Goal: Task Accomplishment & Management: Manage account settings

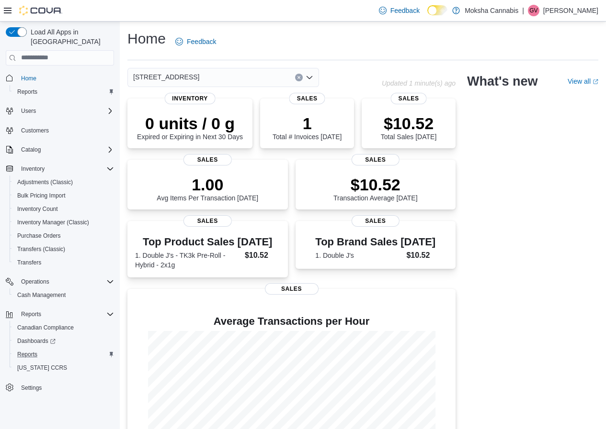
click at [42, 349] on div "Reports" at bounding box center [63, 354] width 101 height 11
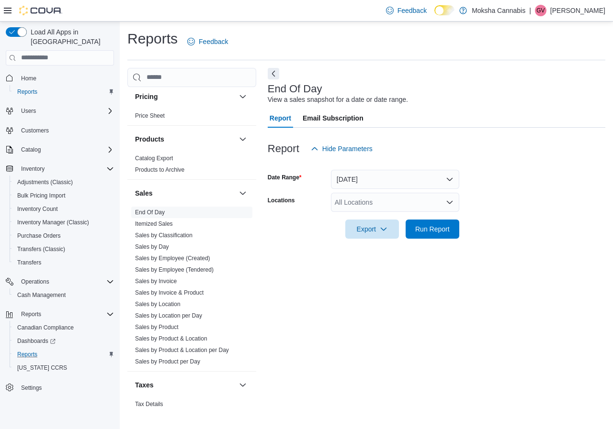
scroll to position [601, 0]
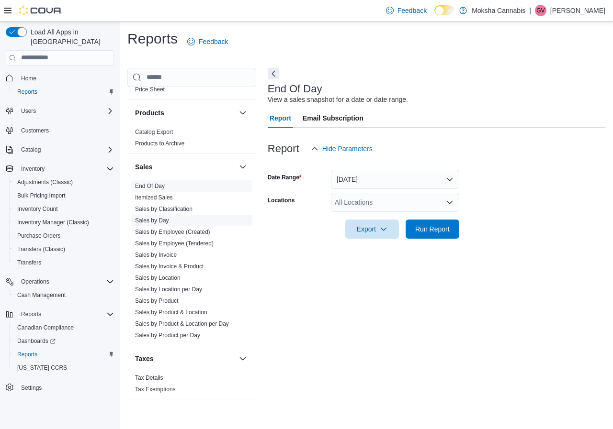
click at [177, 220] on span "Sales by Day" at bounding box center [191, 220] width 121 height 11
click at [192, 279] on span "Sales by Location" at bounding box center [191, 277] width 121 height 11
click at [157, 279] on link "Sales by Location" at bounding box center [157, 278] width 45 height 7
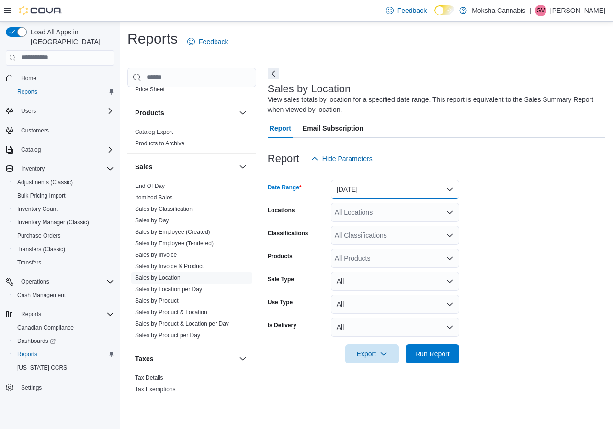
click at [395, 191] on button "[DATE]" at bounding box center [395, 189] width 128 height 19
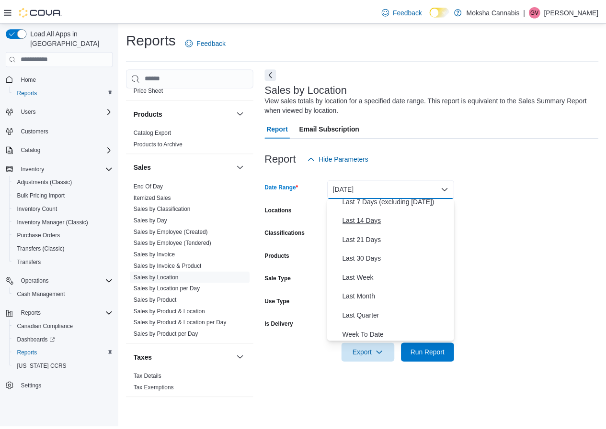
scroll to position [96, 0]
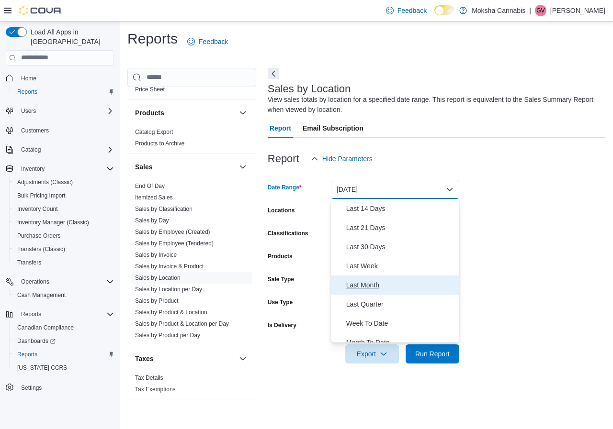
click at [370, 286] on span "Last Month" at bounding box center [400, 285] width 109 height 11
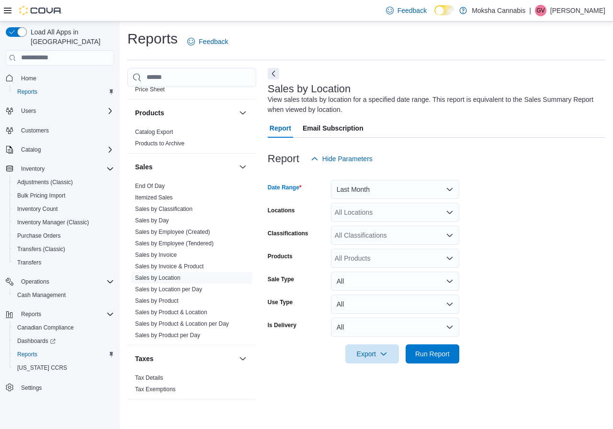
click at [365, 216] on div "All Locations" at bounding box center [395, 212] width 128 height 19
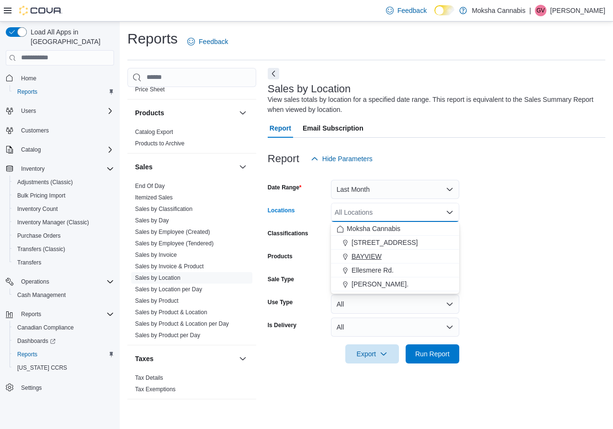
click at [364, 258] on span "BAYVIEW" at bounding box center [366, 257] width 30 height 10
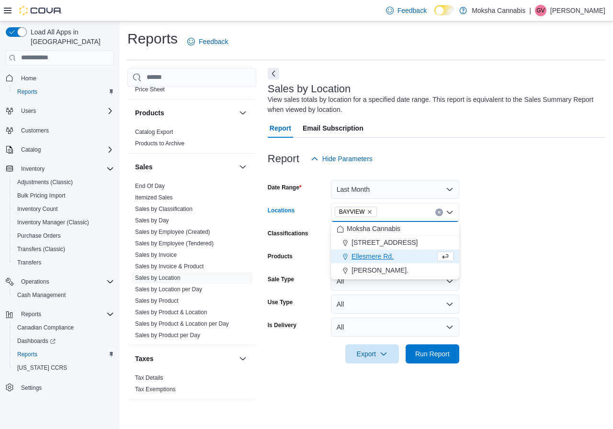
click at [486, 255] on form "Date Range Last Month Locations [GEOGRAPHIC_DATA] Combo box. Selected. [GEOGRAP…" at bounding box center [436, 265] width 337 height 195
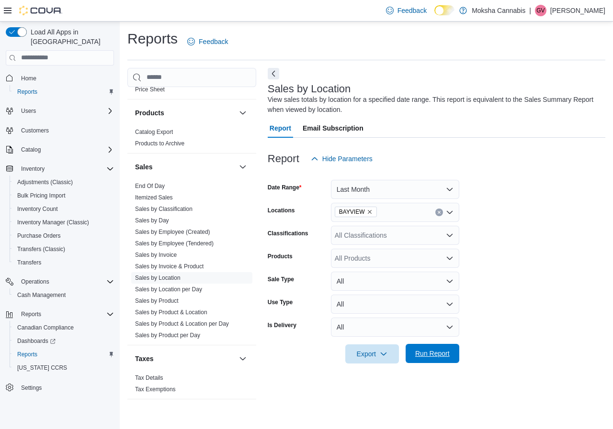
click at [430, 351] on span "Run Report" at bounding box center [432, 354] width 34 height 10
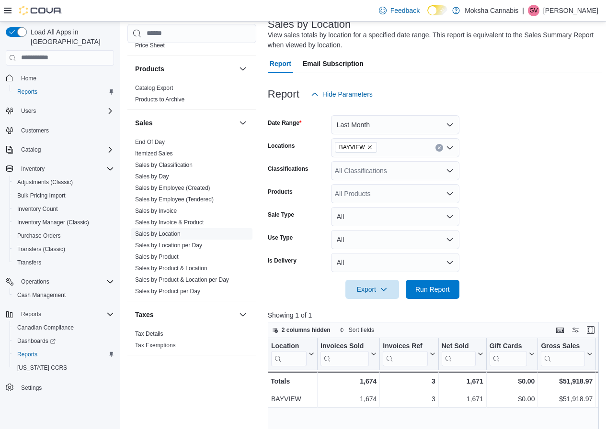
scroll to position [48, 0]
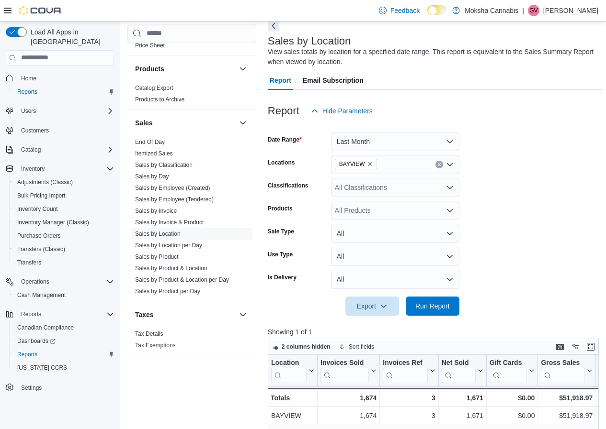
click at [370, 213] on div "All Products" at bounding box center [395, 210] width 128 height 19
click at [370, 211] on div "All Products Combo box. Selected. Combo box input. All Products. Type some text…" at bounding box center [395, 210] width 128 height 19
click at [518, 229] on form "Date Range Last Month Locations BAYVIEW Classifications All Classifications Pro…" at bounding box center [435, 218] width 334 height 195
click at [181, 246] on link "Sales by Location per Day" at bounding box center [168, 245] width 67 height 7
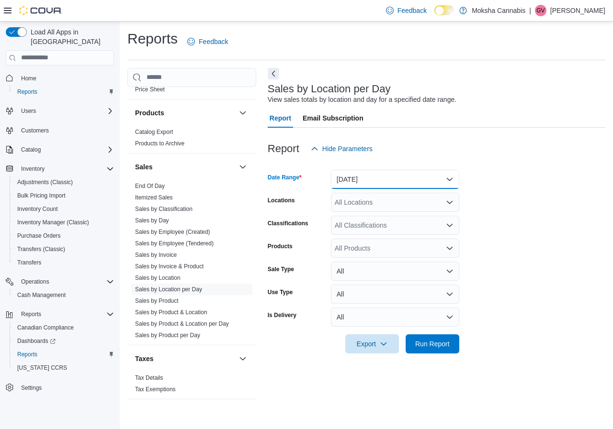
click at [392, 184] on button "[DATE]" at bounding box center [395, 179] width 128 height 19
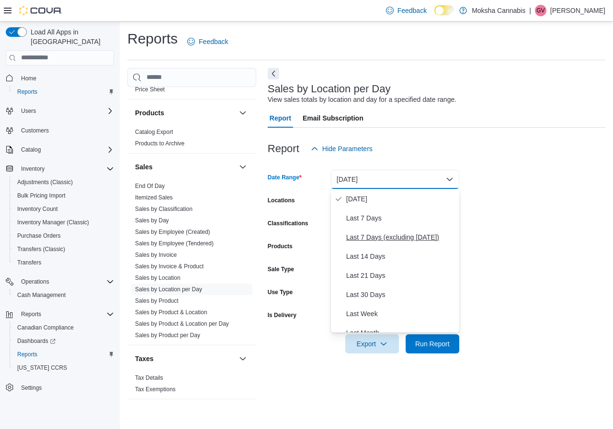
scroll to position [96, 0]
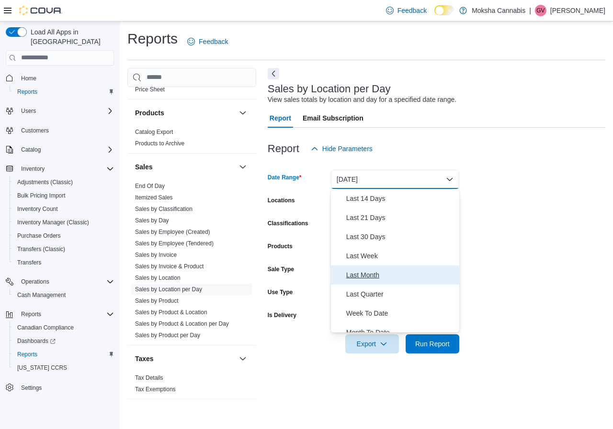
click at [374, 276] on span "Last Month" at bounding box center [400, 275] width 109 height 11
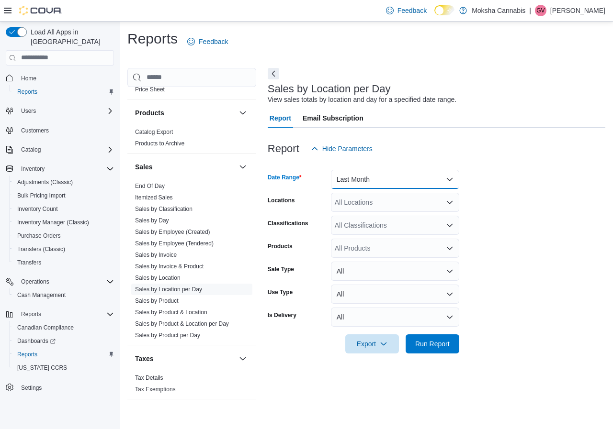
click at [375, 181] on button "Last Month" at bounding box center [395, 179] width 128 height 19
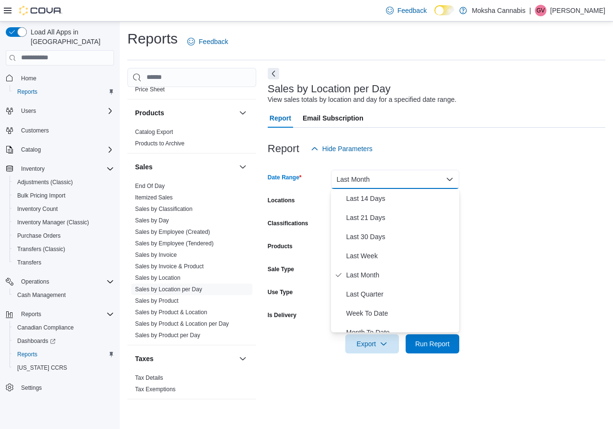
scroll to position [0, 0]
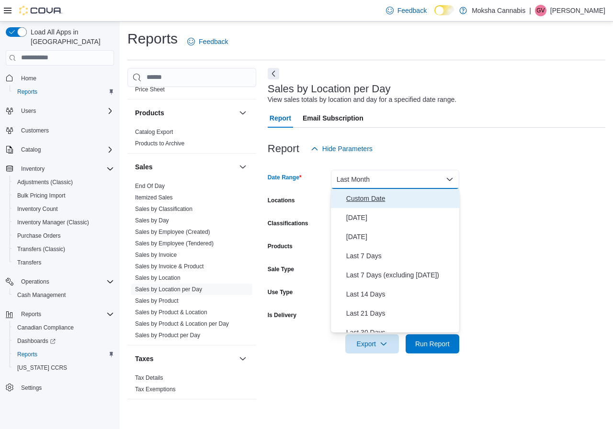
click at [361, 191] on button "Custom Date" at bounding box center [395, 198] width 128 height 19
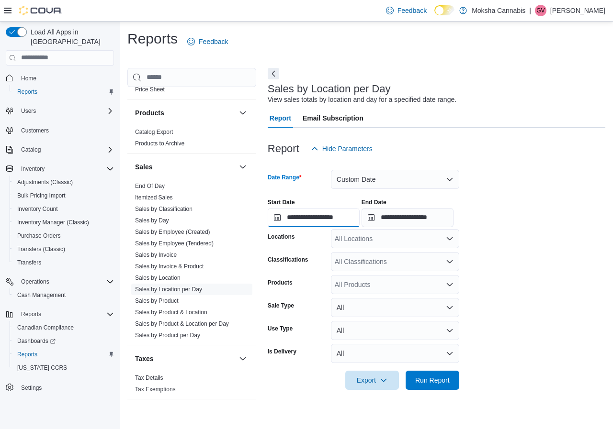
click at [315, 219] on input "**********" at bounding box center [314, 217] width 92 height 19
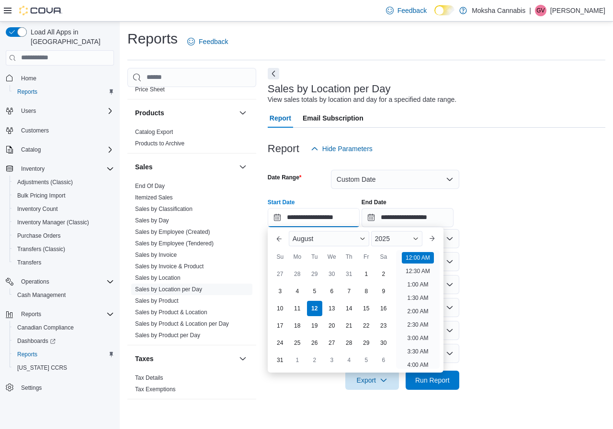
scroll to position [30, 0]
click at [278, 236] on button "Previous Month" at bounding box center [278, 238] width 15 height 15
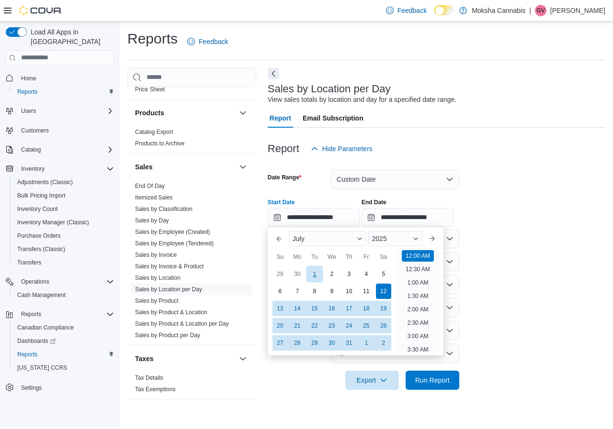
click at [316, 279] on div "1" at bounding box center [314, 274] width 17 height 17
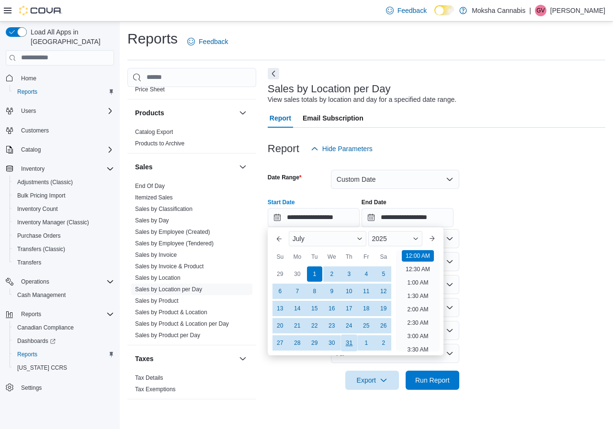
click at [346, 345] on div "31" at bounding box center [348, 343] width 17 height 17
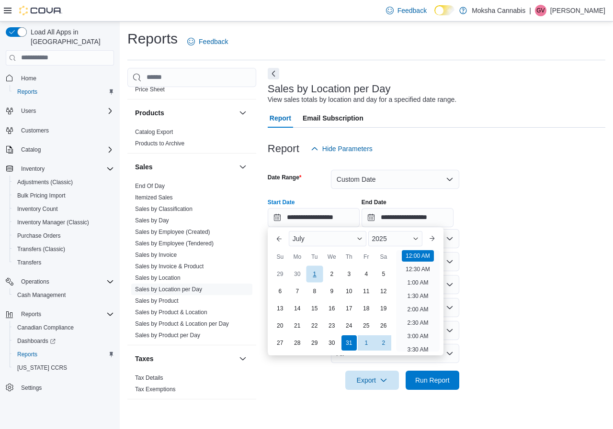
click at [317, 272] on div "1" at bounding box center [314, 274] width 17 height 17
type input "**********"
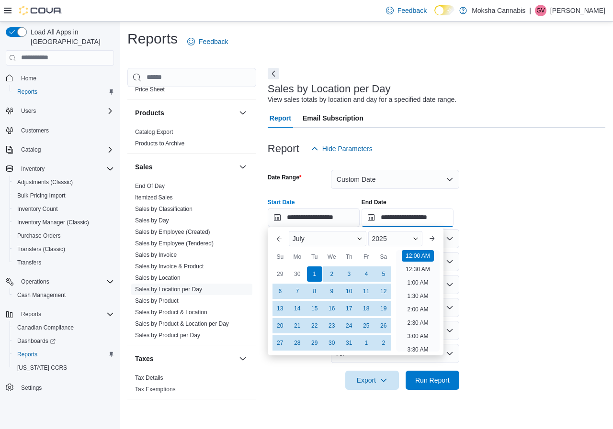
click at [395, 225] on input "**********" at bounding box center [407, 217] width 92 height 19
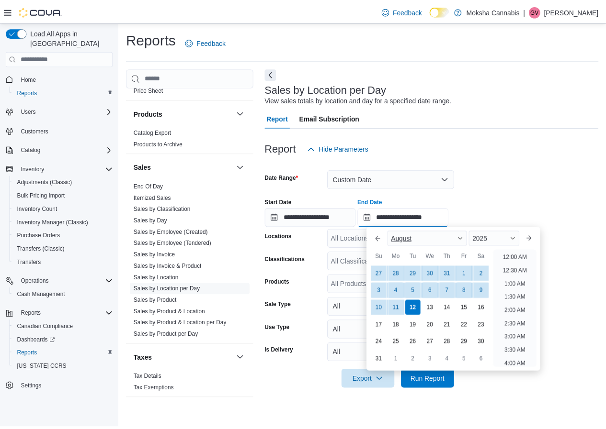
scroll to position [527, 0]
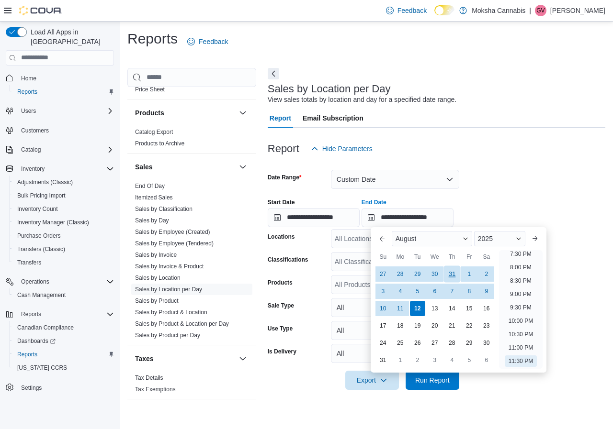
click at [453, 277] on div "31" at bounding box center [451, 274] width 17 height 17
type input "**********"
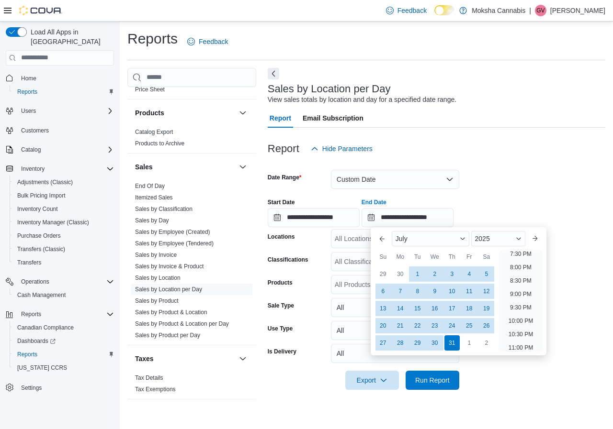
click at [582, 269] on form "**********" at bounding box center [436, 274] width 337 height 232
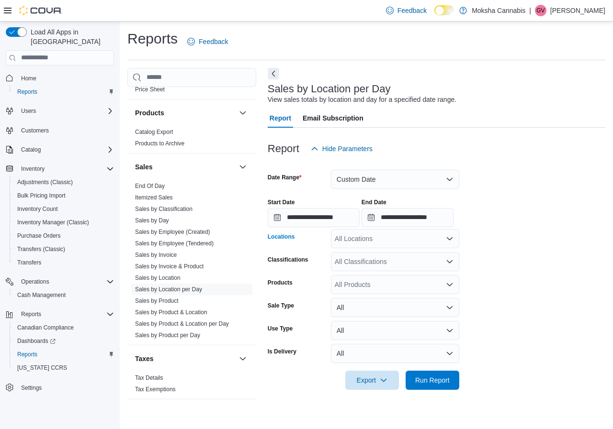
click at [395, 242] on div "All Locations" at bounding box center [395, 238] width 128 height 19
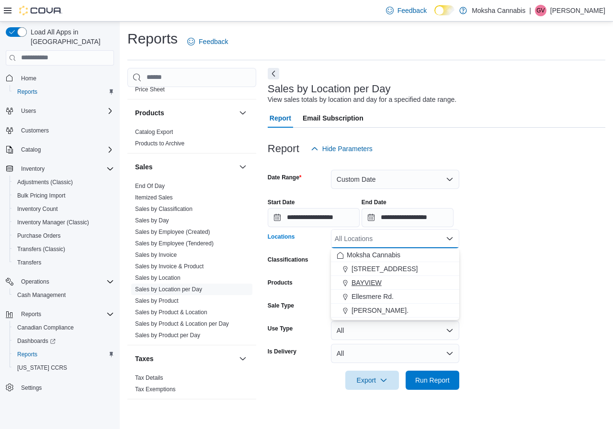
click at [372, 281] on span "BAYVIEW" at bounding box center [366, 283] width 30 height 10
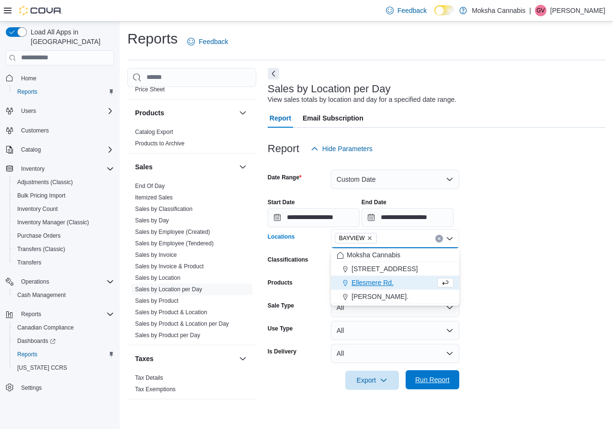
click at [447, 381] on span "Run Report" at bounding box center [432, 380] width 34 height 10
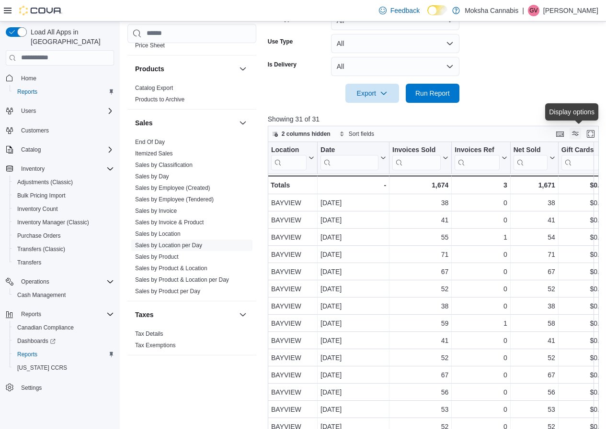
click at [579, 135] on button "Display options" at bounding box center [574, 133] width 11 height 11
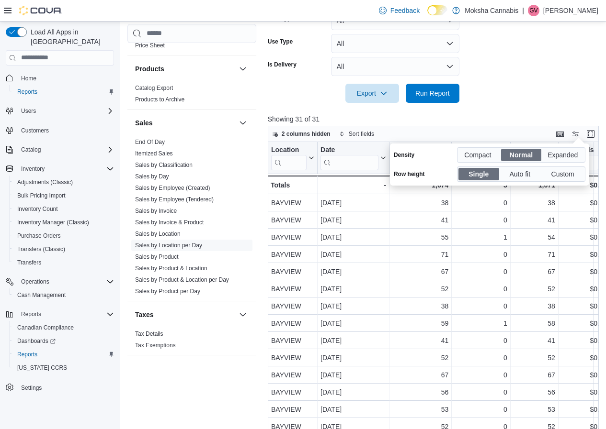
click at [524, 79] on div at bounding box center [435, 80] width 334 height 8
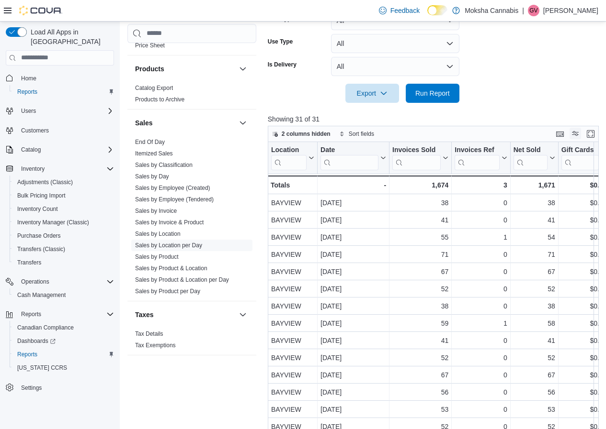
click at [579, 136] on button "Display options" at bounding box center [574, 133] width 11 height 11
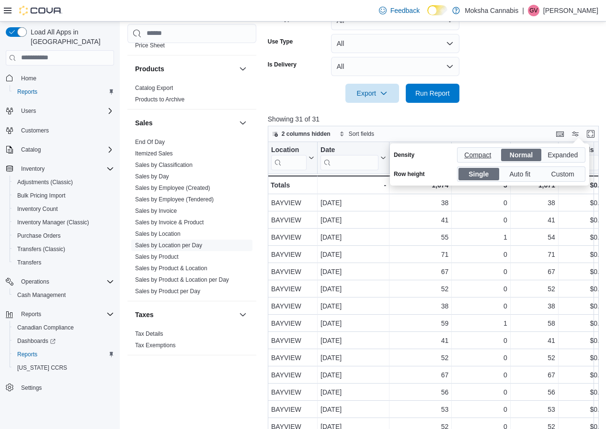
click at [469, 152] on span "Compact" at bounding box center [478, 155] width 29 height 14
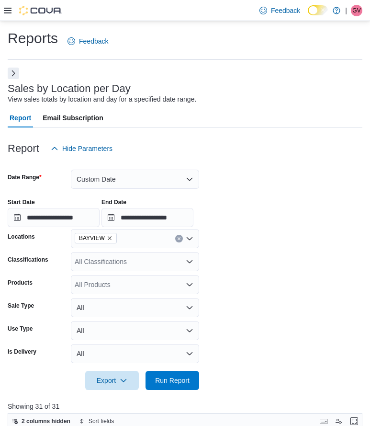
click at [210, 138] on div at bounding box center [185, 132] width 355 height 11
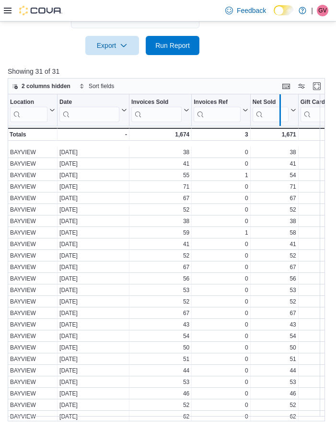
drag, startPoint x: 299, startPoint y: 105, endPoint x: 273, endPoint y: 107, distance: 25.4
click at [276, 107] on div at bounding box center [280, 110] width 8 height 32
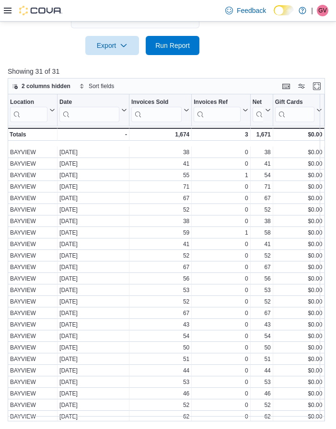
drag, startPoint x: 248, startPoint y: 98, endPoint x: 201, endPoint y: 108, distance: 49.0
click at [201, 108] on div "Invoices Ref Click to view column header actions" at bounding box center [220, 110] width 58 height 32
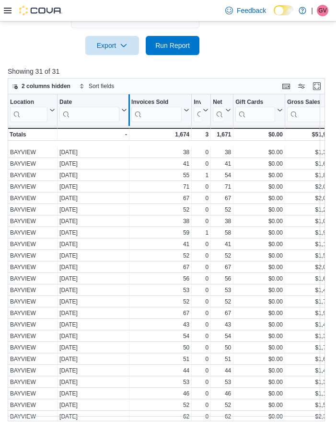
drag, startPoint x: 188, startPoint y: 101, endPoint x: 131, endPoint y: 104, distance: 56.6
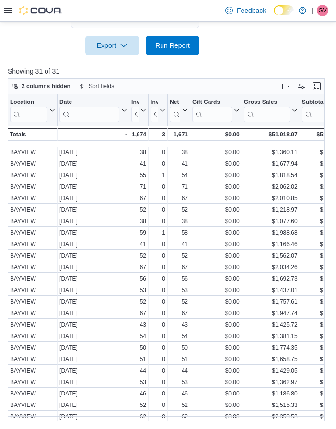
drag, startPoint x: 241, startPoint y: 98, endPoint x: 257, endPoint y: 109, distance: 19.0
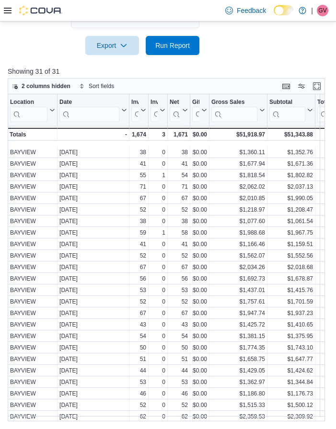
drag, startPoint x: 265, startPoint y: 106, endPoint x: 214, endPoint y: 112, distance: 51.5
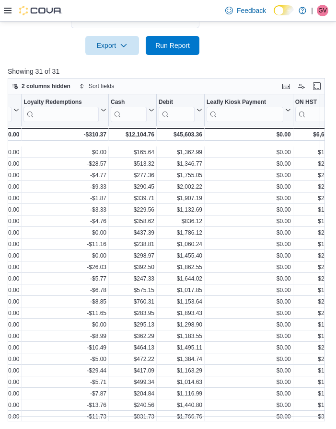
scroll to position [0, 1006]
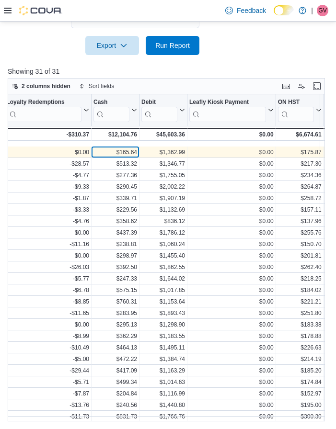
click at [106, 150] on div "$165.64" at bounding box center [115, 152] width 44 height 8
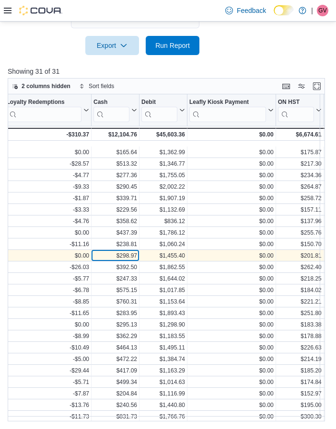
click at [121, 257] on div "$298.97" at bounding box center [115, 256] width 44 height 8
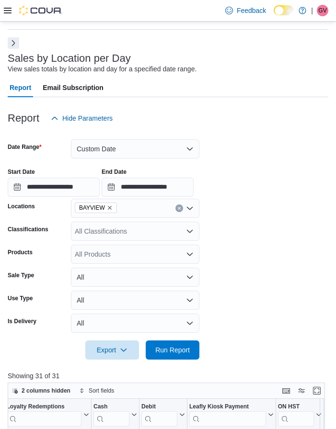
scroll to position [48, 0]
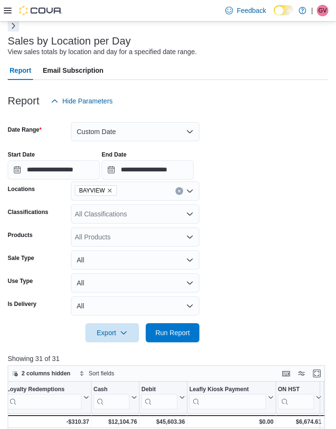
click at [107, 190] on icon "Remove BAYVIEW from selection in this group" at bounding box center [110, 191] width 6 height 6
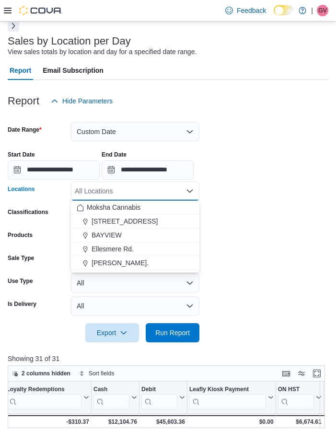
click at [107, 190] on div "All Locations" at bounding box center [135, 190] width 128 height 19
click at [111, 260] on span "[PERSON_NAME]." at bounding box center [119, 263] width 57 height 10
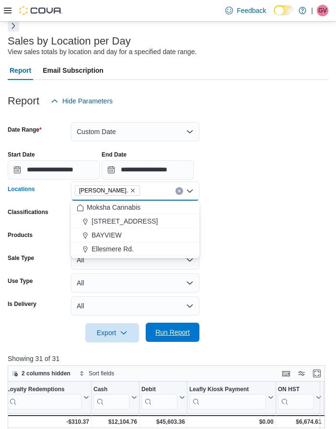
click at [172, 337] on span "Run Report" at bounding box center [172, 332] width 42 height 19
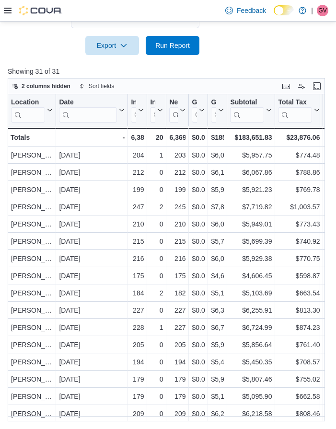
scroll to position [335, 0]
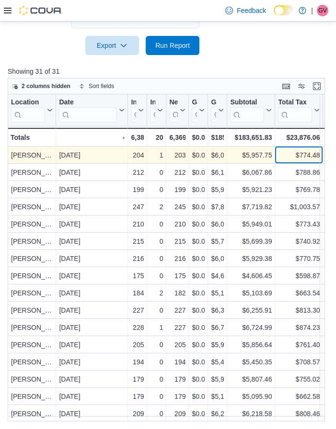
click at [308, 156] on div "$774.48" at bounding box center [299, 154] width 42 height 11
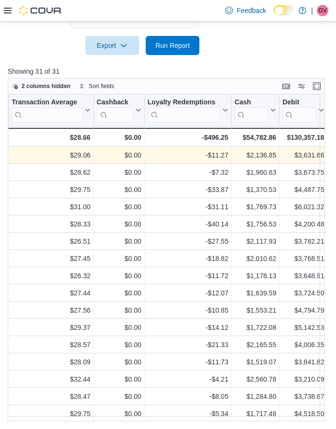
scroll to position [0, 955]
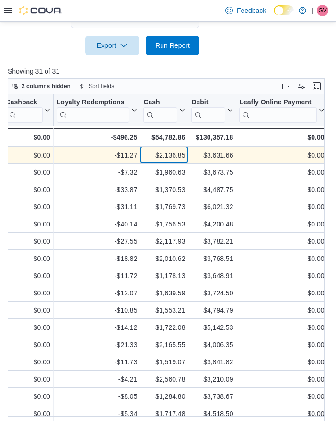
click at [174, 155] on div "$2,136.85" at bounding box center [164, 154] width 42 height 11
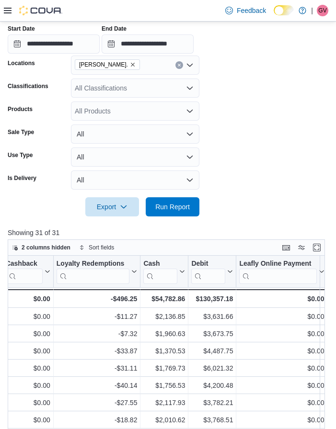
scroll to position [96, 0]
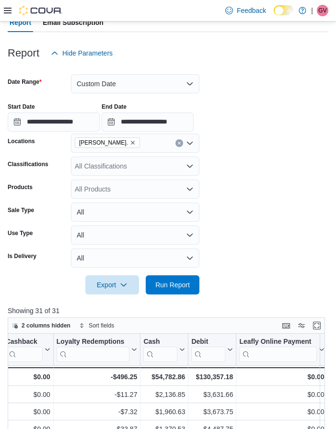
click at [130, 140] on icon "Remove JANE ST. from selection in this group" at bounding box center [133, 143] width 6 height 6
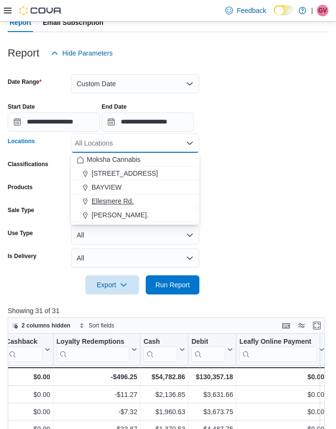
click at [110, 203] on span "Ellesmere Rd." at bounding box center [112, 201] width 42 height 10
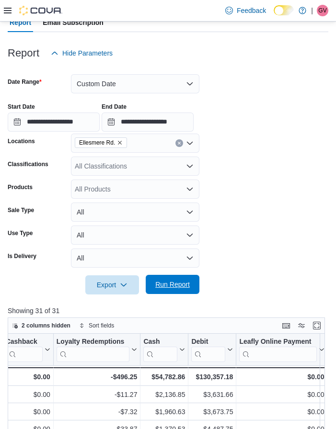
click at [180, 281] on span "Run Report" at bounding box center [172, 285] width 34 height 10
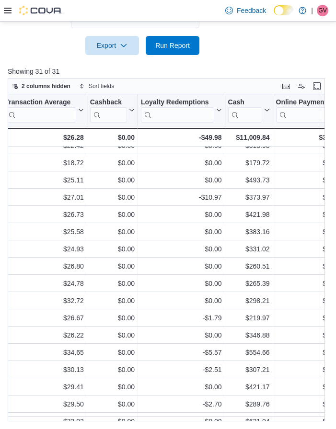
scroll to position [96, 944]
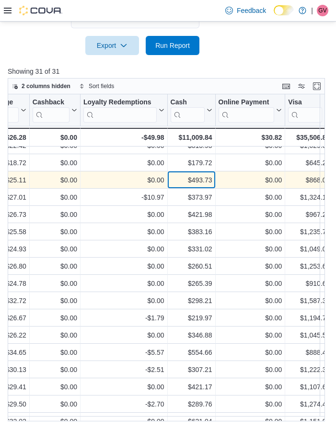
click at [202, 173] on div "$493.73 - Cash, column 21, row 8" at bounding box center [192, 179] width 48 height 17
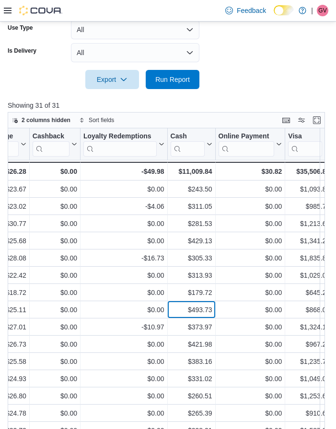
scroll to position [287, 0]
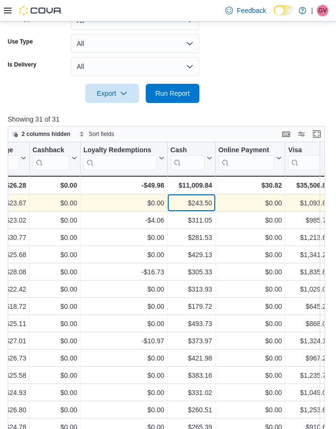
click at [199, 201] on div "$243.50" at bounding box center [191, 202] width 42 height 11
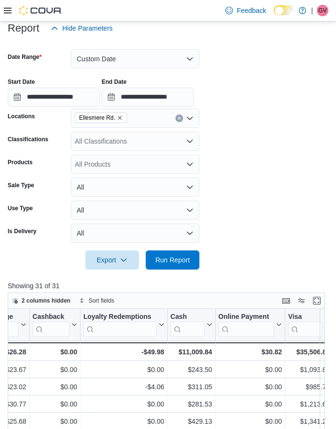
scroll to position [96, 0]
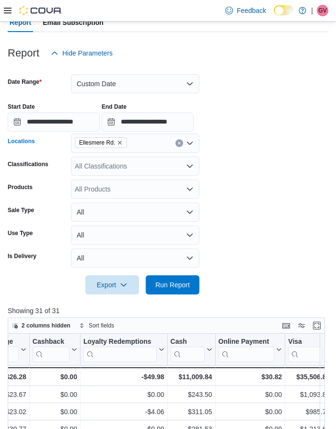
click at [118, 143] on icon "Remove Ellesmere Rd. from selection in this group" at bounding box center [120, 143] width 6 height 6
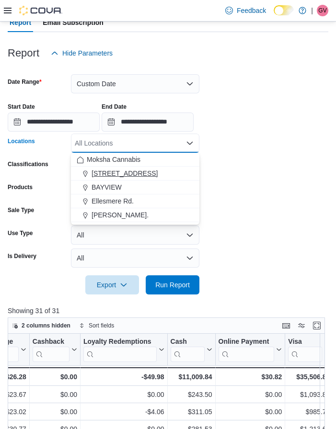
click at [143, 171] on span "[STREET_ADDRESS]" at bounding box center [124, 173] width 66 height 10
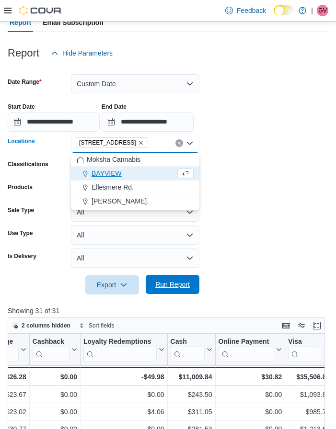
click at [169, 285] on span "Run Report" at bounding box center [172, 285] width 34 height 10
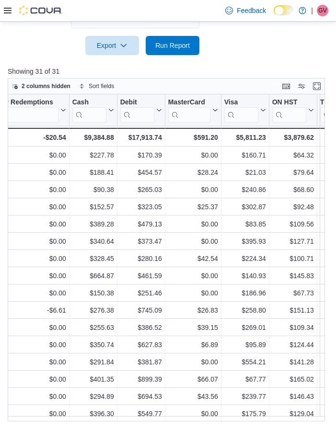
scroll to position [0, 1105]
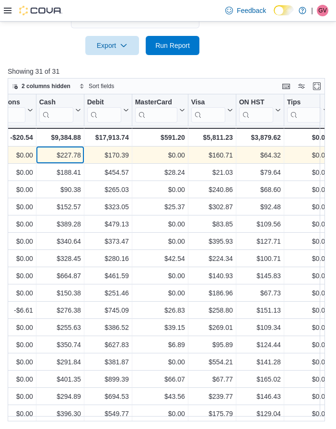
click at [73, 160] on div "$227.78" at bounding box center [60, 154] width 42 height 11
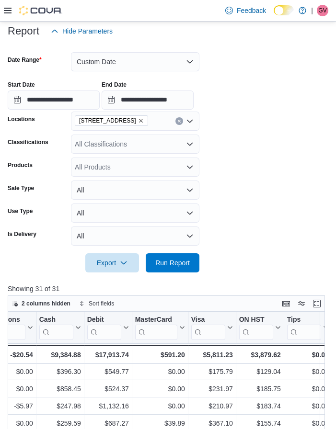
scroll to position [96, 0]
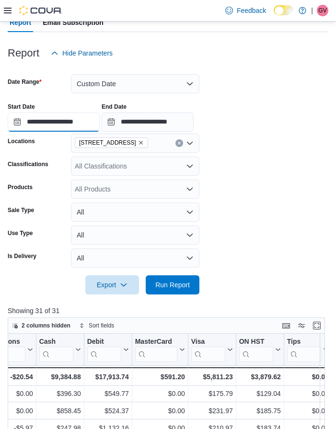
click at [86, 122] on input "**********" at bounding box center [54, 121] width 92 height 19
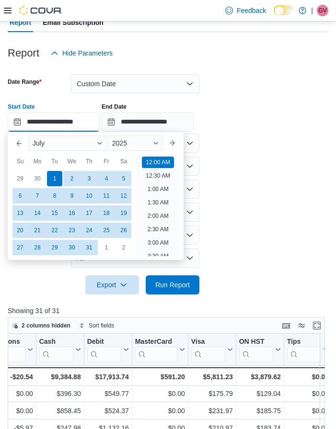
scroll to position [30, 0]
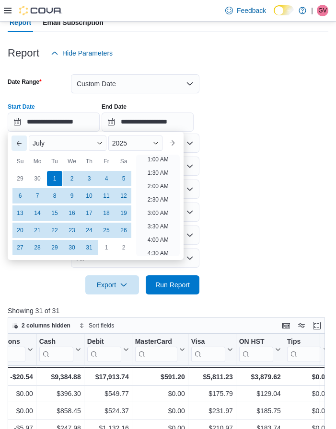
click at [22, 143] on button "Previous Month" at bounding box center [18, 142] width 15 height 15
type input "**********"
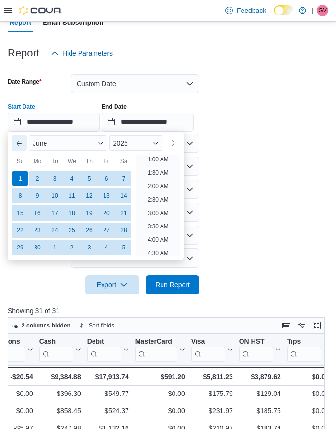
scroll to position [2, 0]
click at [21, 177] on div "1" at bounding box center [19, 178] width 17 height 17
click at [167, 118] on input "**********" at bounding box center [147, 121] width 92 height 19
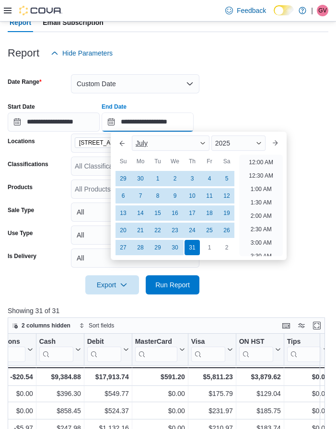
scroll to position [544, 0]
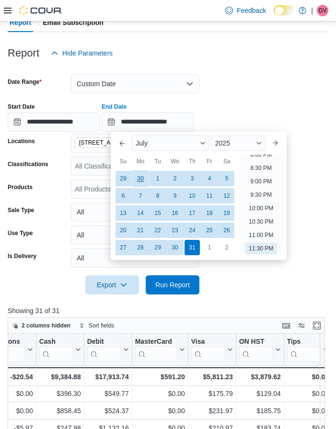
click at [140, 179] on div "30" at bounding box center [140, 178] width 17 height 17
type input "**********"
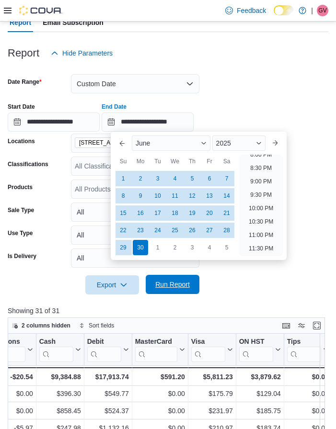
click at [180, 283] on span "Run Report" at bounding box center [172, 285] width 34 height 10
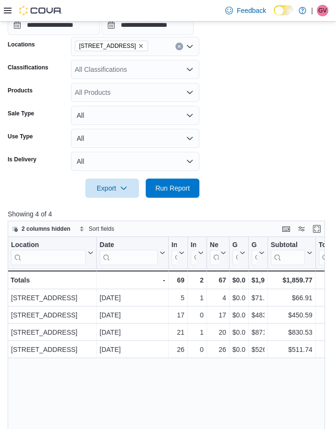
scroll to position [96, 0]
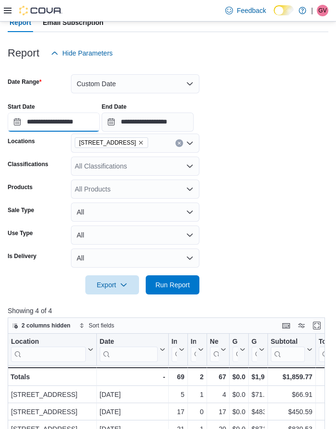
click at [84, 120] on input "**********" at bounding box center [54, 121] width 92 height 19
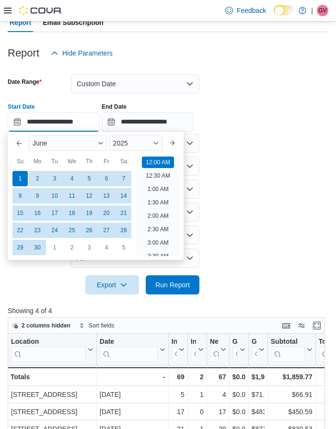
scroll to position [30, 0]
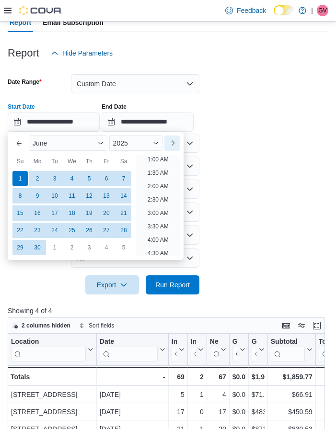
click at [174, 144] on button "Next month" at bounding box center [171, 142] width 15 height 15
type input "**********"
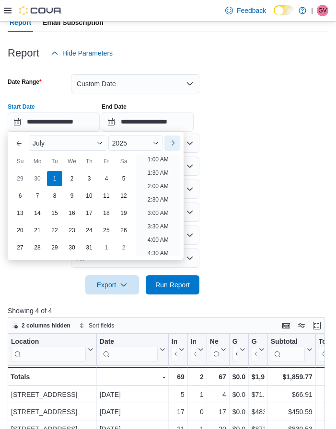
scroll to position [2, 0]
click at [177, 142] on button "Next month" at bounding box center [171, 142] width 15 height 15
type input "**********"
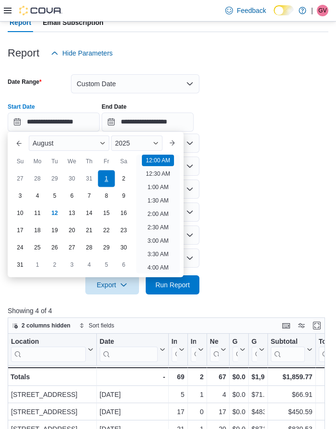
click at [104, 180] on div "1" at bounding box center [106, 178] width 17 height 17
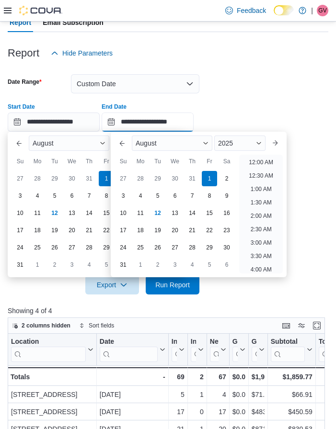
click at [166, 119] on input "**********" at bounding box center [147, 121] width 92 height 19
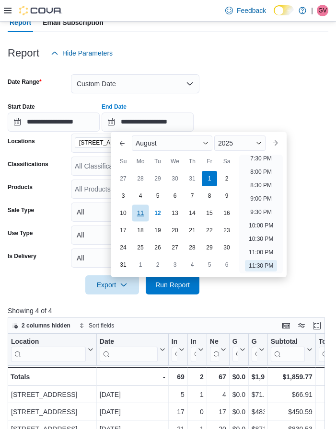
click at [142, 213] on div "11" at bounding box center [140, 212] width 17 height 17
type input "**********"
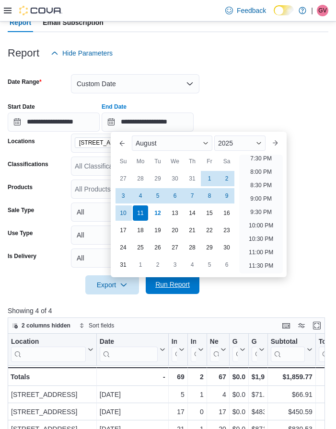
click at [178, 285] on span "Run Report" at bounding box center [172, 285] width 34 height 10
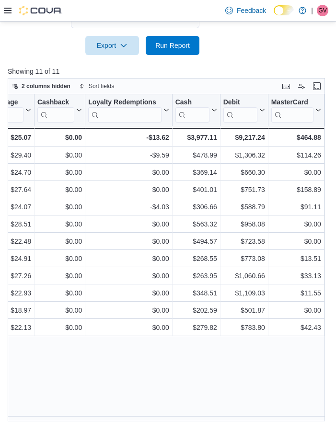
scroll to position [0, 971]
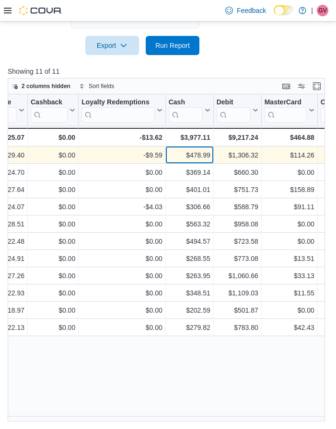
click at [185, 156] on div "$478.99" at bounding box center [189, 154] width 42 height 11
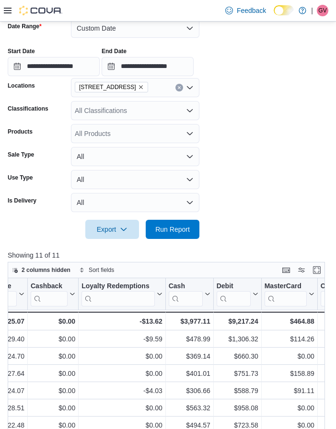
scroll to position [96, 0]
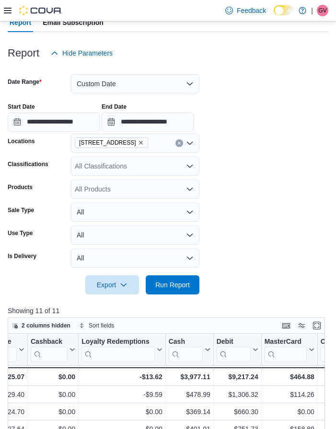
click at [140, 141] on icon "Remove 2525-A Pharmacy Ave from selection in this group" at bounding box center [141, 143] width 6 height 6
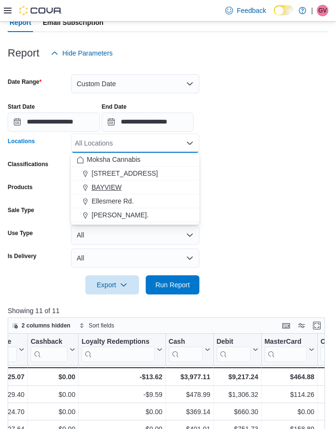
click at [116, 187] on span "BAYVIEW" at bounding box center [106, 187] width 30 height 10
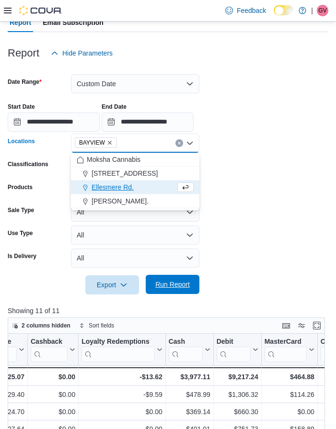
click at [160, 283] on span "Run Report" at bounding box center [172, 285] width 34 height 10
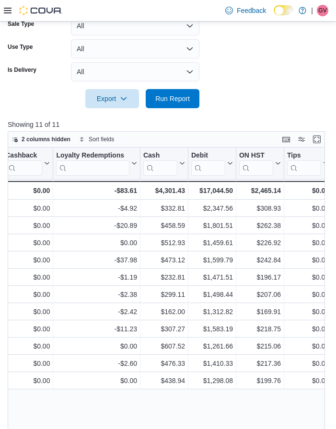
scroll to position [191, 0]
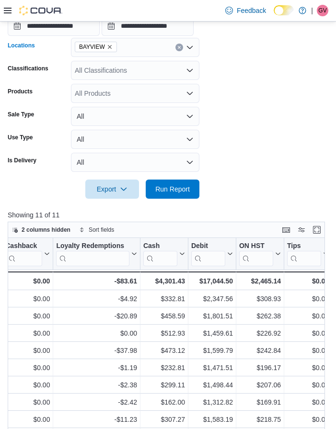
click at [107, 46] on icon "Remove BAYVIEW from selection in this group" at bounding box center [110, 47] width 6 height 6
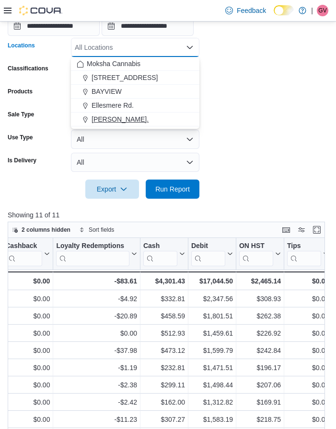
click at [106, 118] on span "[PERSON_NAME]." at bounding box center [119, 119] width 57 height 10
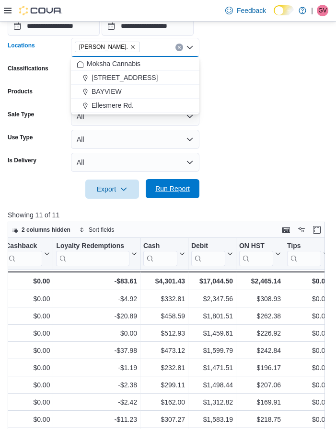
click at [169, 185] on span "Run Report" at bounding box center [172, 189] width 34 height 10
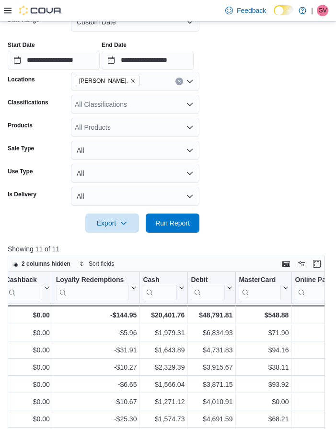
scroll to position [144, 0]
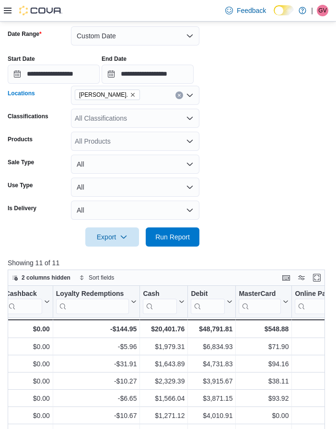
click at [102, 94] on span "[PERSON_NAME]." at bounding box center [107, 95] width 56 height 10
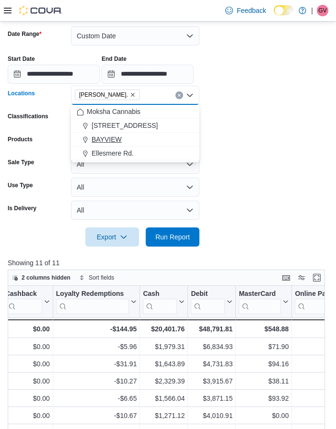
click at [109, 137] on span "BAYVIEW" at bounding box center [106, 140] width 30 height 10
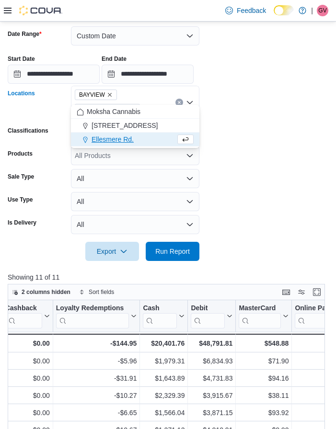
click at [140, 104] on span "[PERSON_NAME]." at bounding box center [107, 109] width 65 height 11
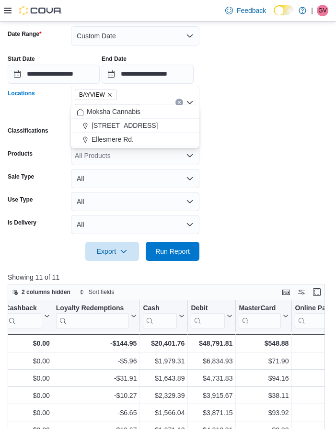
click at [135, 106] on icon "Remove JANE ST. from selection in this group" at bounding box center [133, 109] width 6 height 6
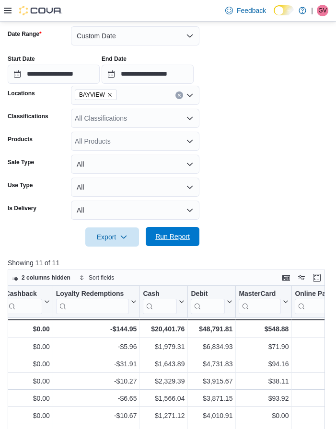
click at [168, 236] on span "Run Report" at bounding box center [172, 237] width 34 height 10
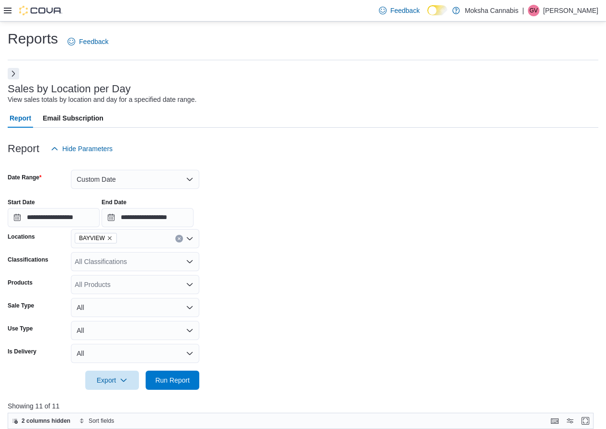
click at [583, 10] on p "[PERSON_NAME]" at bounding box center [570, 10] width 55 height 11
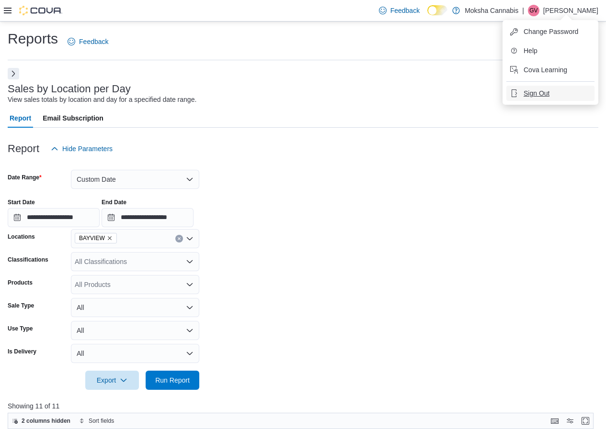
click at [539, 94] on span "Sign Out" at bounding box center [536, 94] width 26 height 10
